Goal: Information Seeking & Learning: Learn about a topic

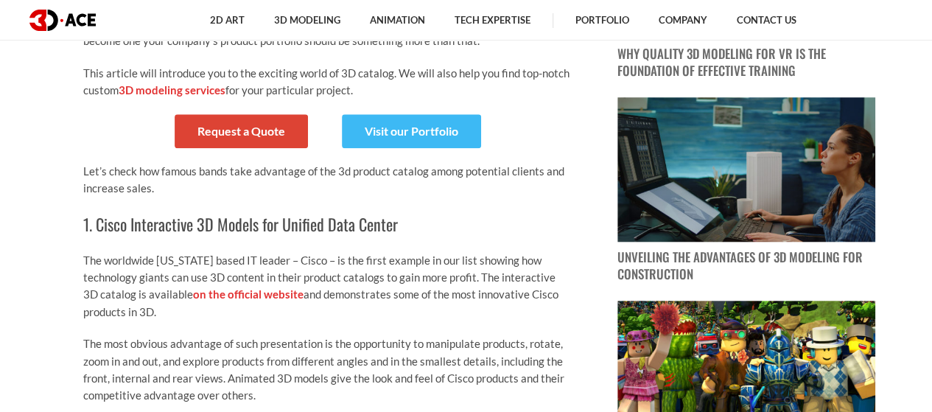
scroll to position [516, 0]
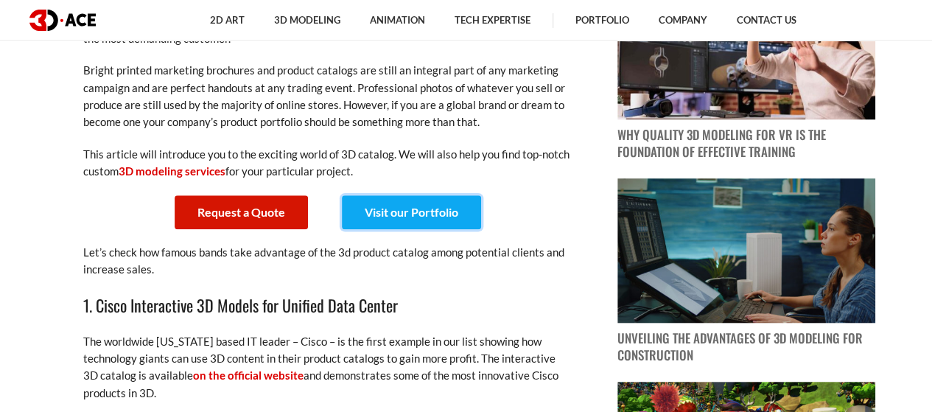
click at [400, 217] on link "Visit our Portfolio" at bounding box center [411, 212] width 139 height 34
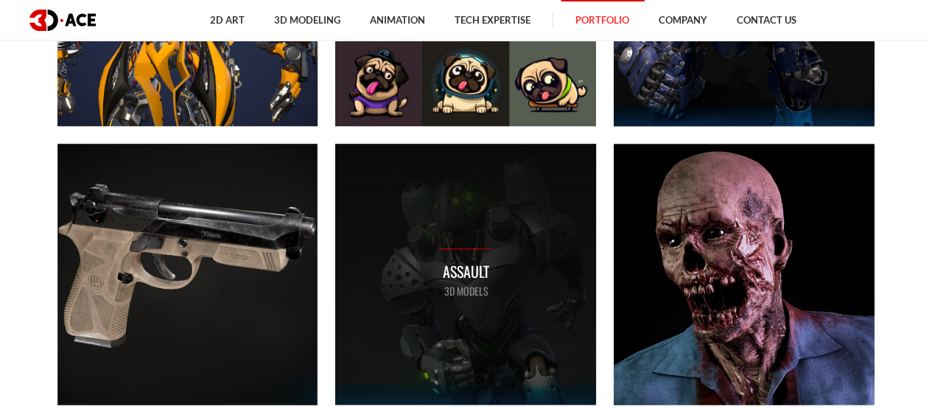
scroll to position [884, 0]
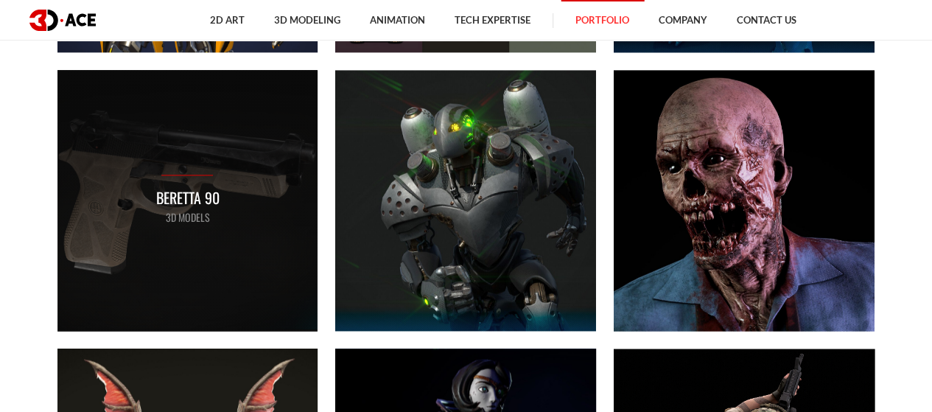
click at [156, 167] on div "Beretta 90 3D MODELS" at bounding box center [187, 200] width 261 height 261
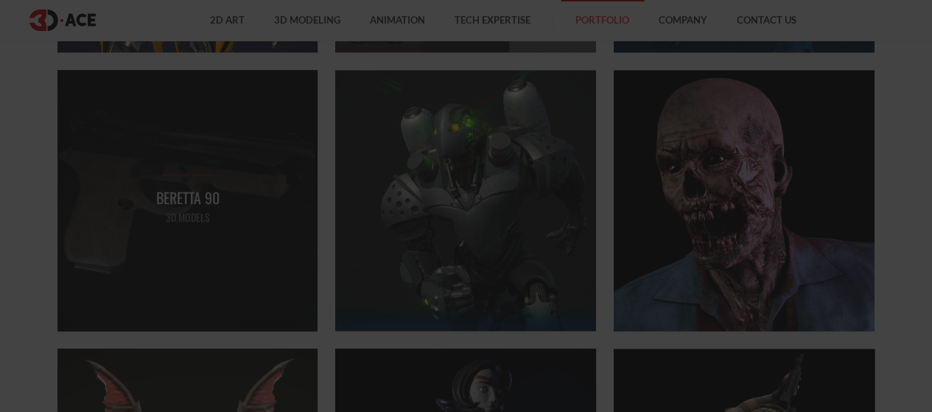
click at [156, 167] on div at bounding box center [466, 206] width 932 height 412
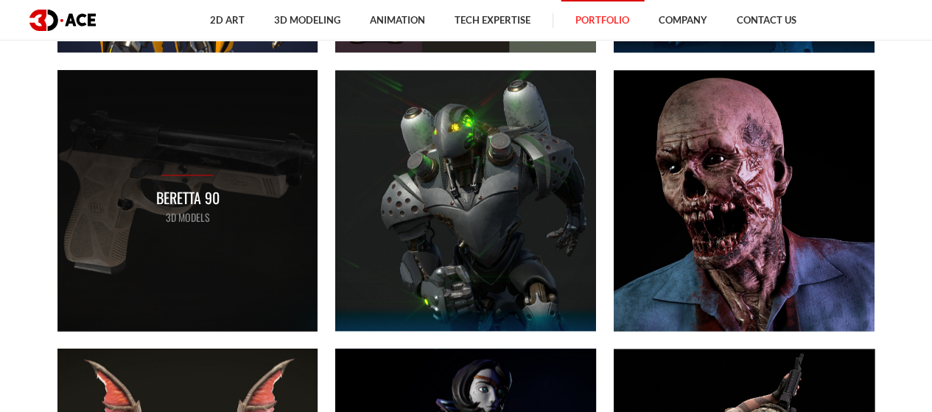
click at [181, 217] on p "3D MODELS" at bounding box center [186, 217] width 63 height 16
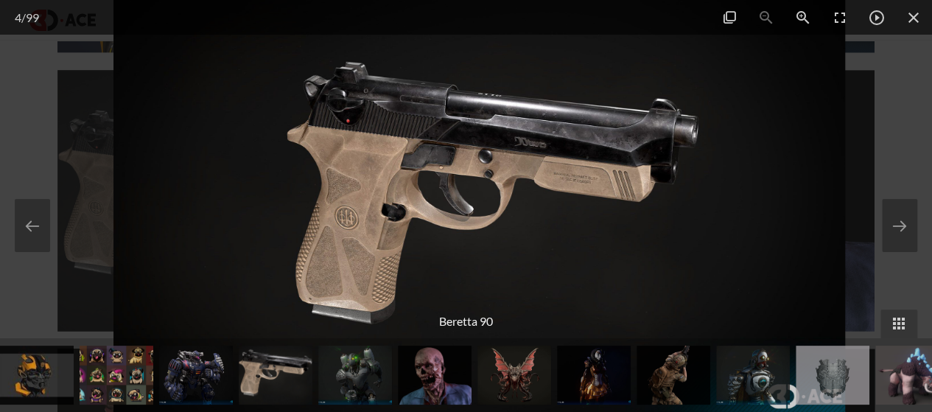
drag, startPoint x: 420, startPoint y: 203, endPoint x: 429, endPoint y: 203, distance: 9.6
click at [429, 203] on img at bounding box center [479, 206] width 732 height 412
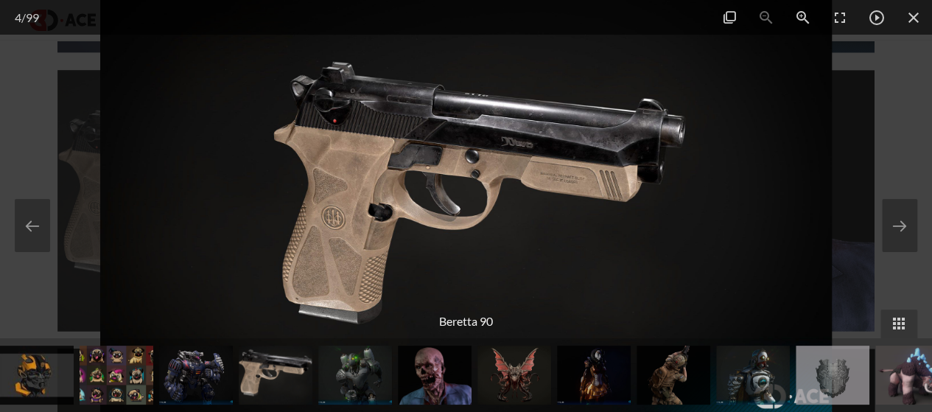
click at [364, 162] on img at bounding box center [466, 206] width 732 height 412
click at [910, 14] on span at bounding box center [913, 17] width 37 height 35
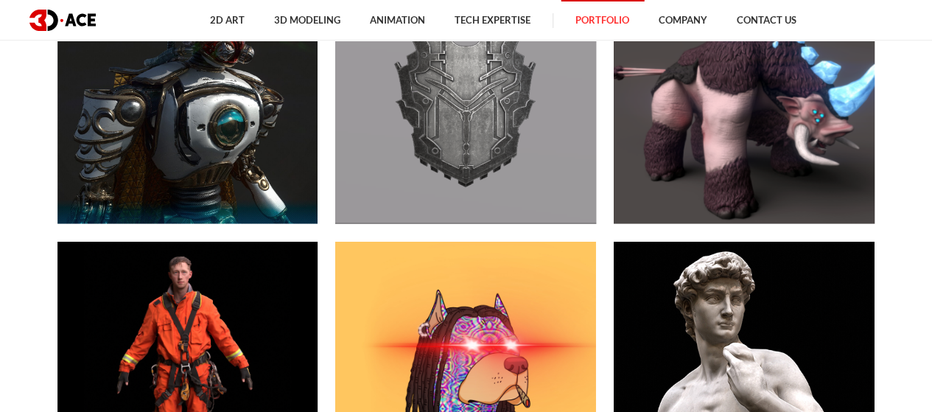
scroll to position [1694, 0]
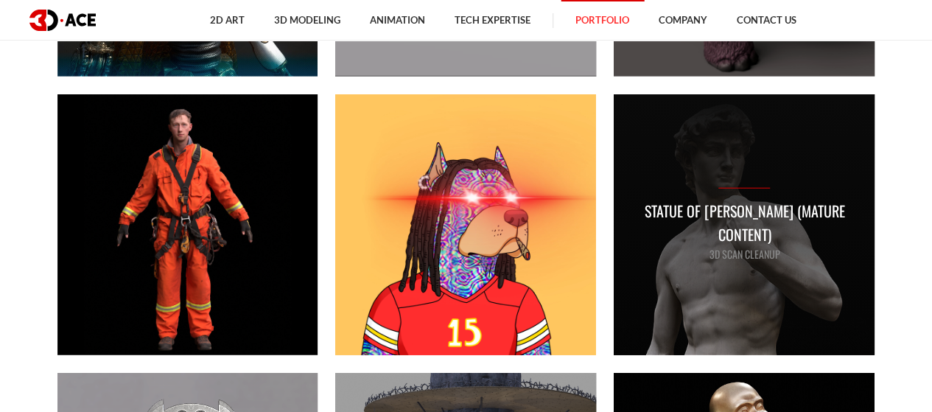
click at [728, 246] on p "3D Scan Cleanup" at bounding box center [743, 254] width 231 height 16
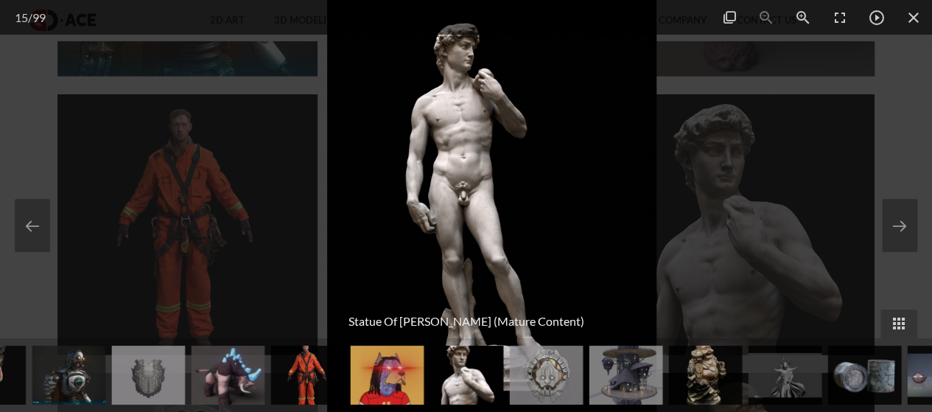
drag, startPoint x: 406, startPoint y: 183, endPoint x: 429, endPoint y: 191, distance: 24.2
click at [429, 191] on img at bounding box center [491, 206] width 329 height 412
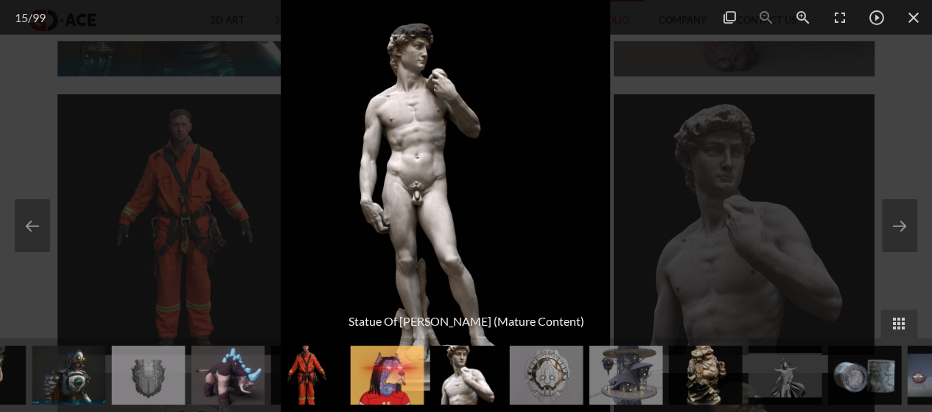
drag, startPoint x: 501, startPoint y: 191, endPoint x: 480, endPoint y: 195, distance: 21.1
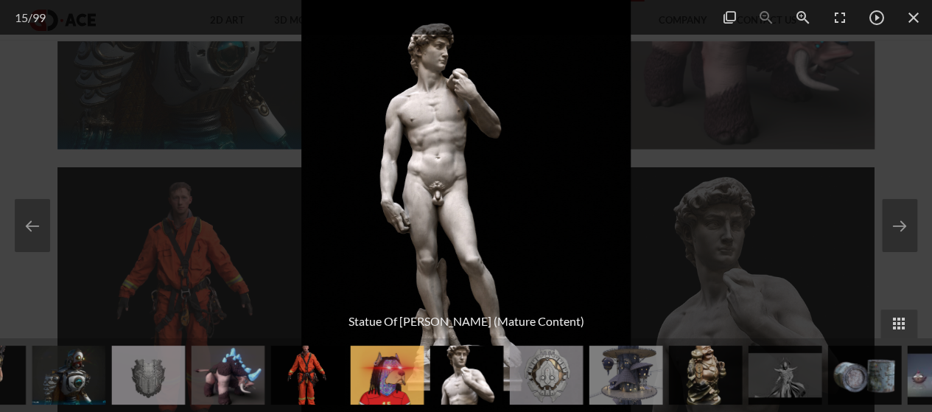
scroll to position [1473, 0]
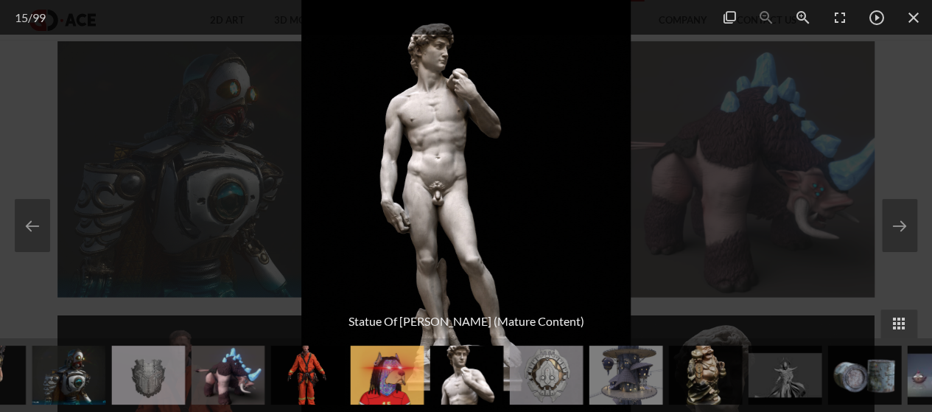
click at [686, 150] on div at bounding box center [466, 206] width 932 height 412
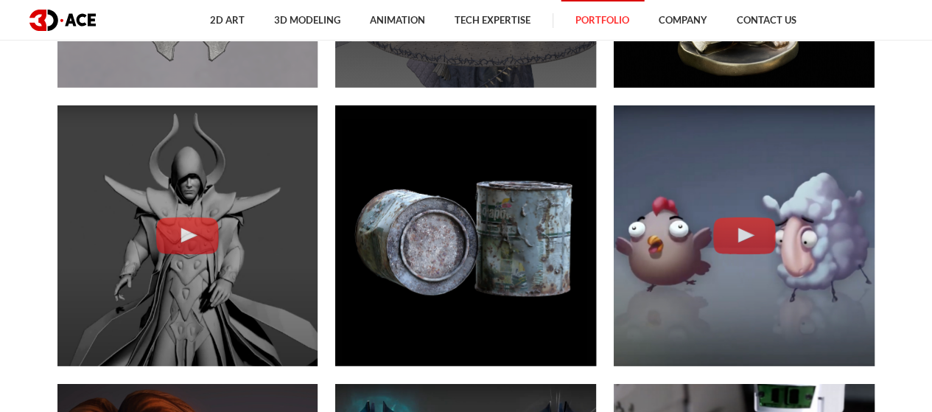
scroll to position [2357, 0]
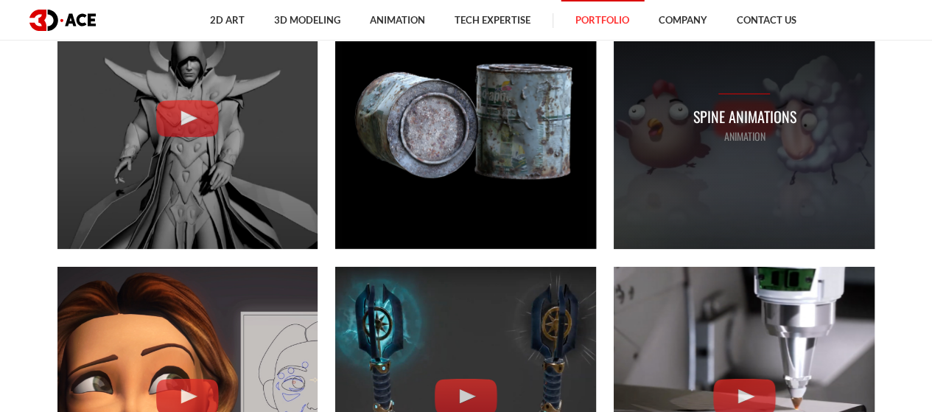
click at [739, 118] on p "Spine Animations" at bounding box center [743, 116] width 103 height 23
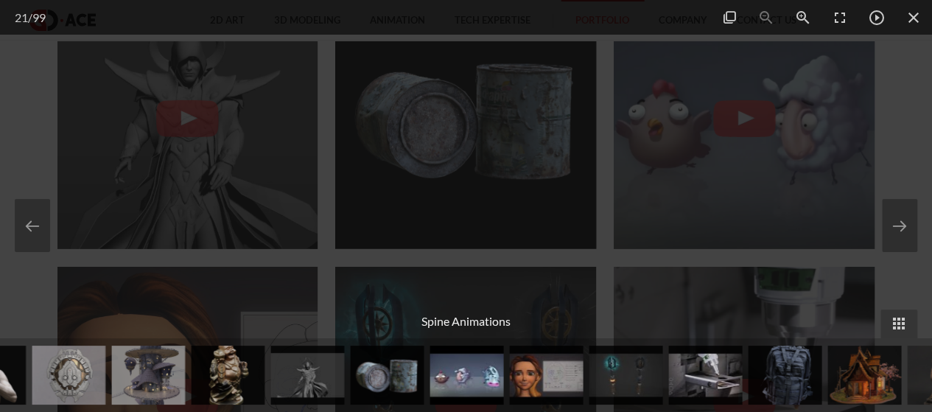
click at [796, 141] on div at bounding box center [466, 206] width 932 height 412
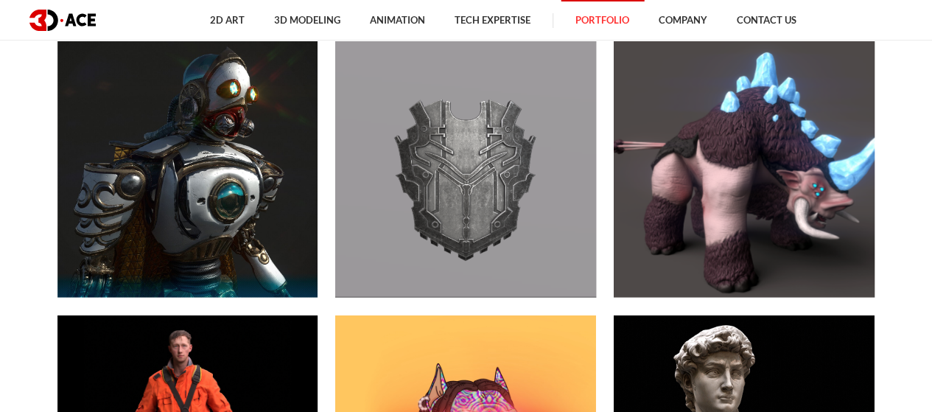
scroll to position [1031, 0]
